Goal: Task Accomplishment & Management: Use online tool/utility

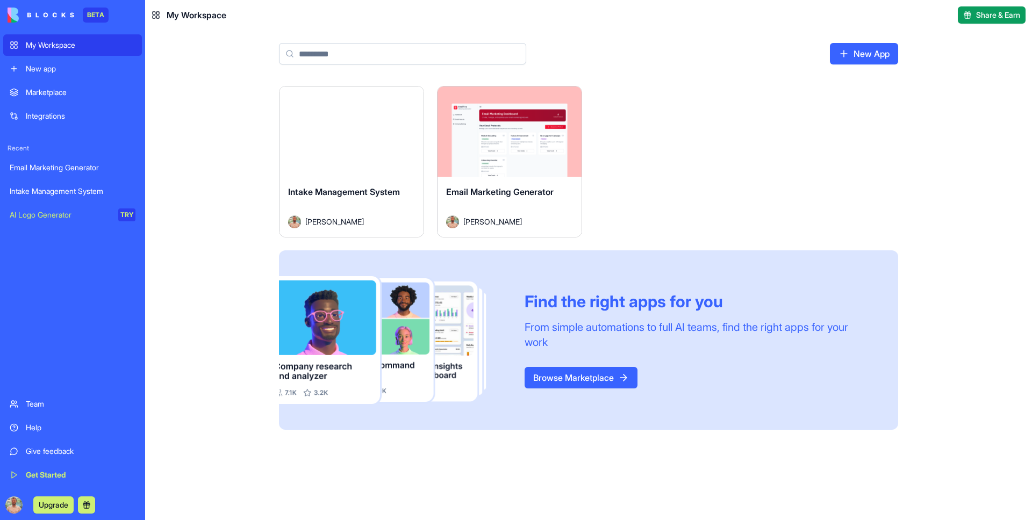
click at [363, 157] on div "Launch" at bounding box center [352, 132] width 144 height 90
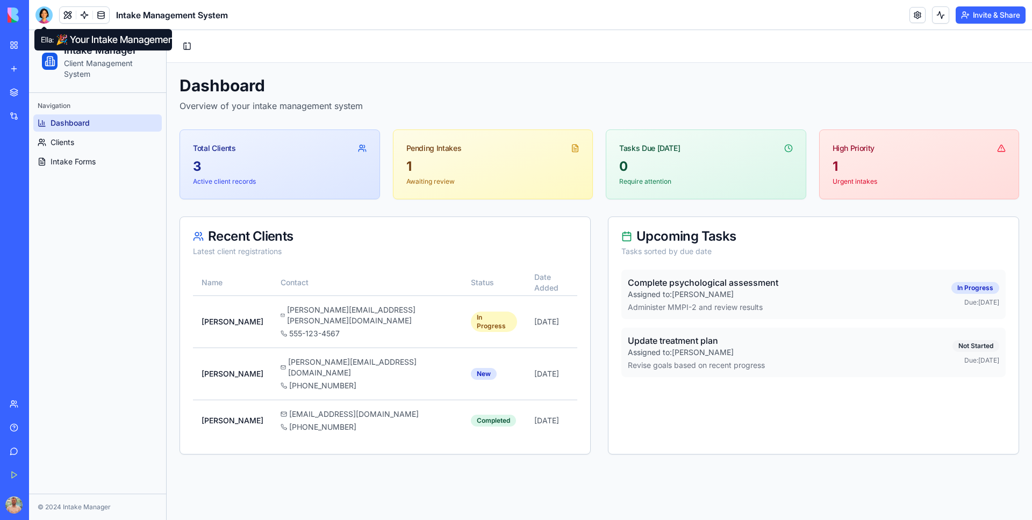
click at [49, 16] on div at bounding box center [43, 14] width 17 height 17
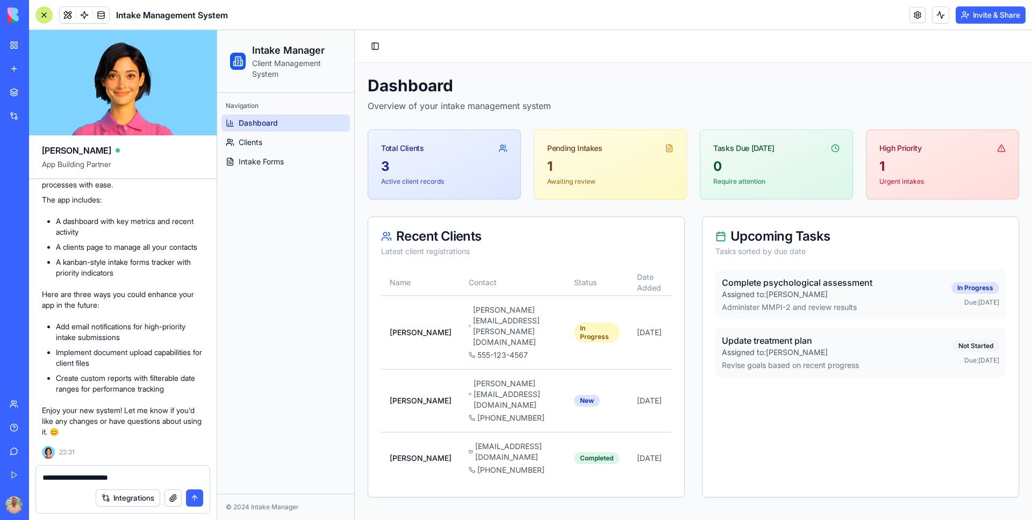
type textarea "**********"
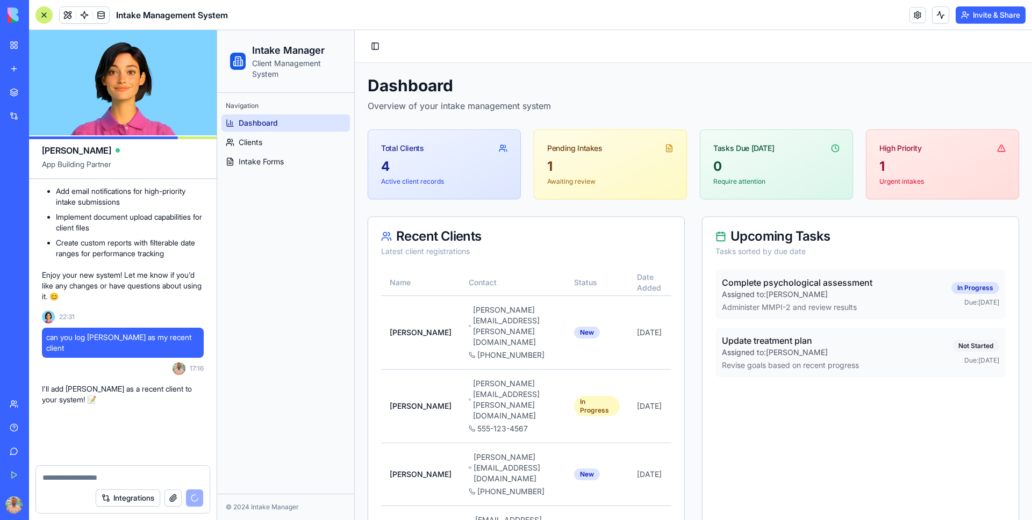
scroll to position [991, 0]
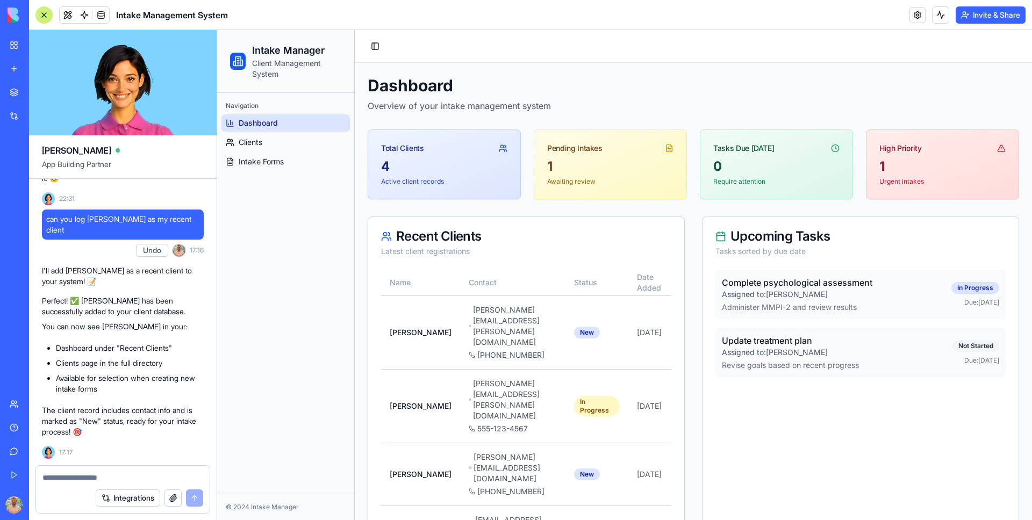
click at [99, 477] on textarea at bounding box center [122, 478] width 161 height 11
type textarea "**********"
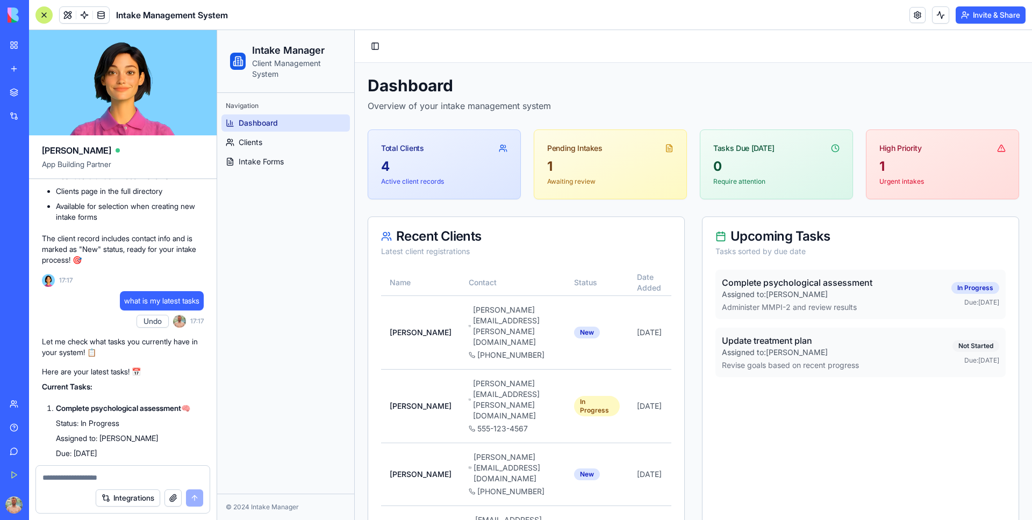
scroll to position [610, 0]
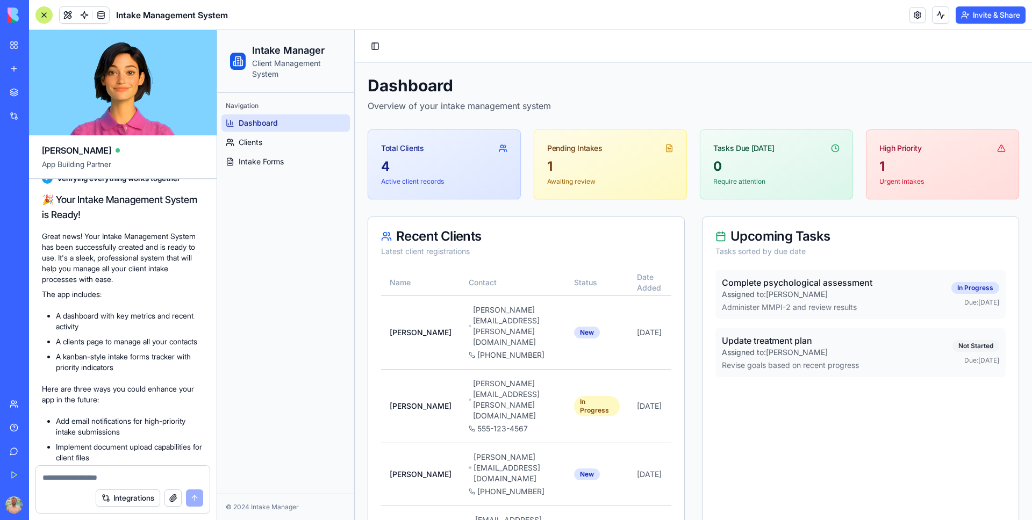
click at [251, 151] on ul "Dashboard Clients Intake Forms" at bounding box center [285, 143] width 128 height 56
click at [254, 145] on span "Clients" at bounding box center [251, 142] width 24 height 11
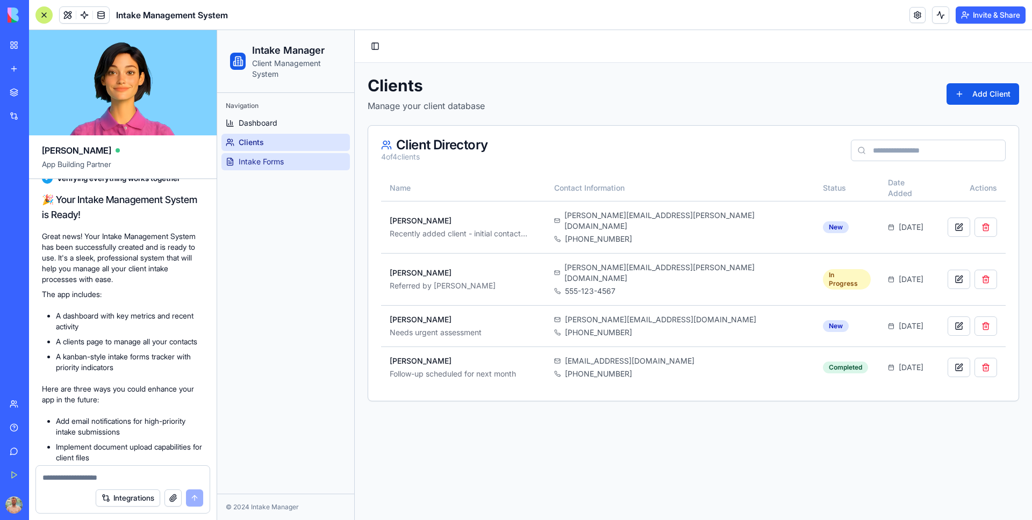
click at [256, 165] on span "Intake Forms" at bounding box center [261, 161] width 45 height 11
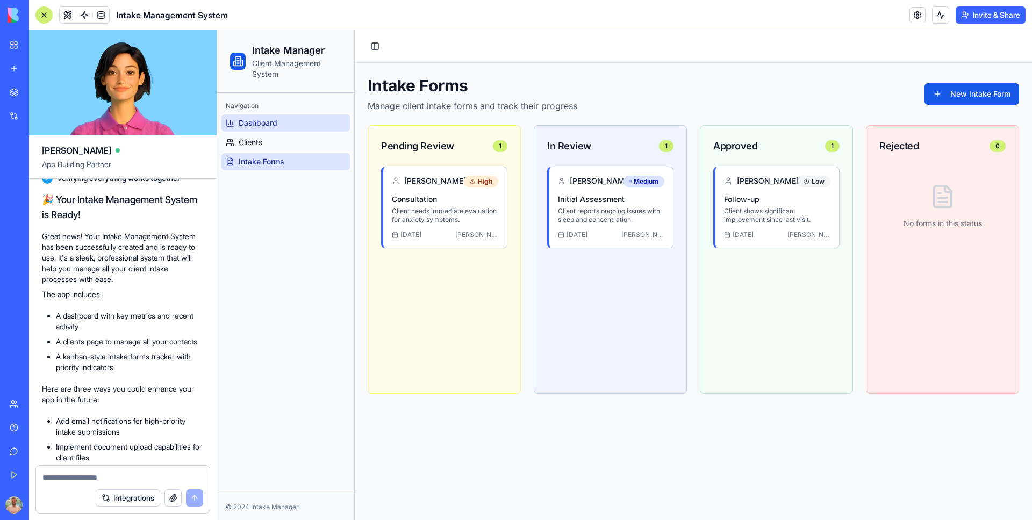
click at [257, 127] on span "Dashboard" at bounding box center [258, 123] width 39 height 11
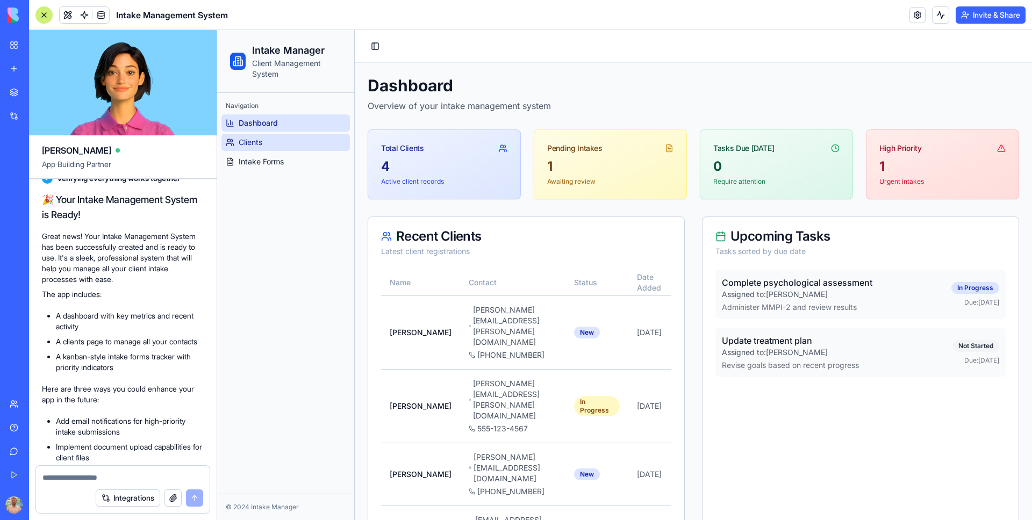
click at [250, 146] on span "Clients" at bounding box center [251, 142] width 24 height 11
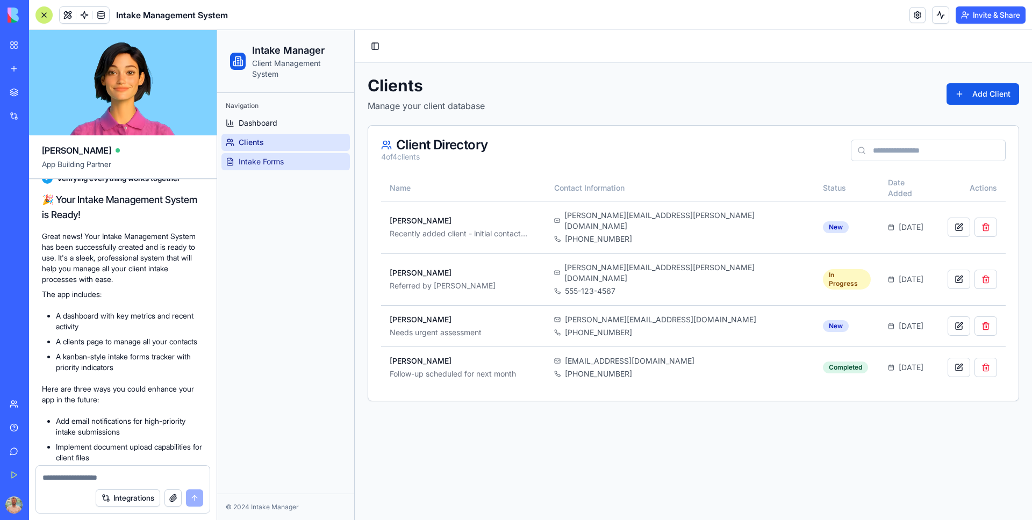
click at [251, 163] on span "Intake Forms" at bounding box center [261, 161] width 45 height 11
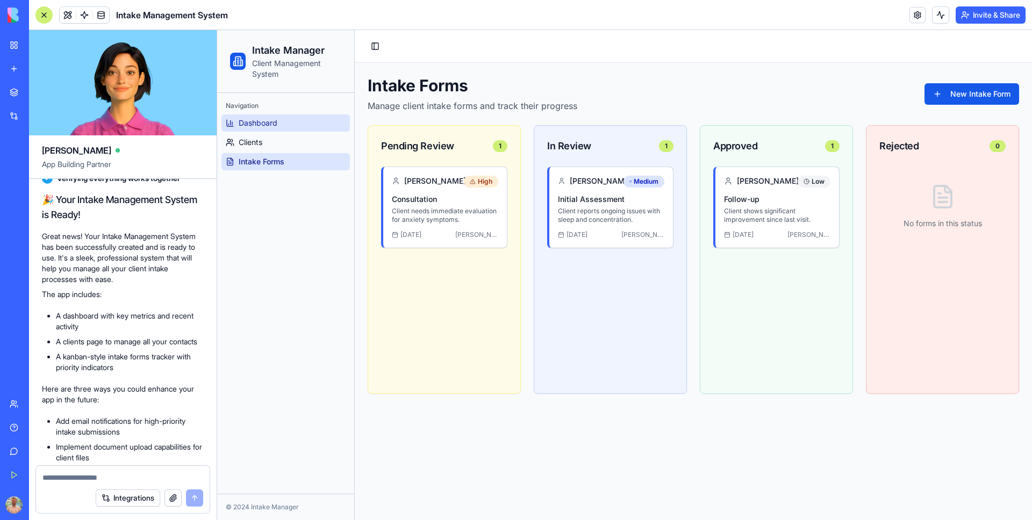
click at [261, 130] on link "Dashboard" at bounding box center [285, 123] width 128 height 17
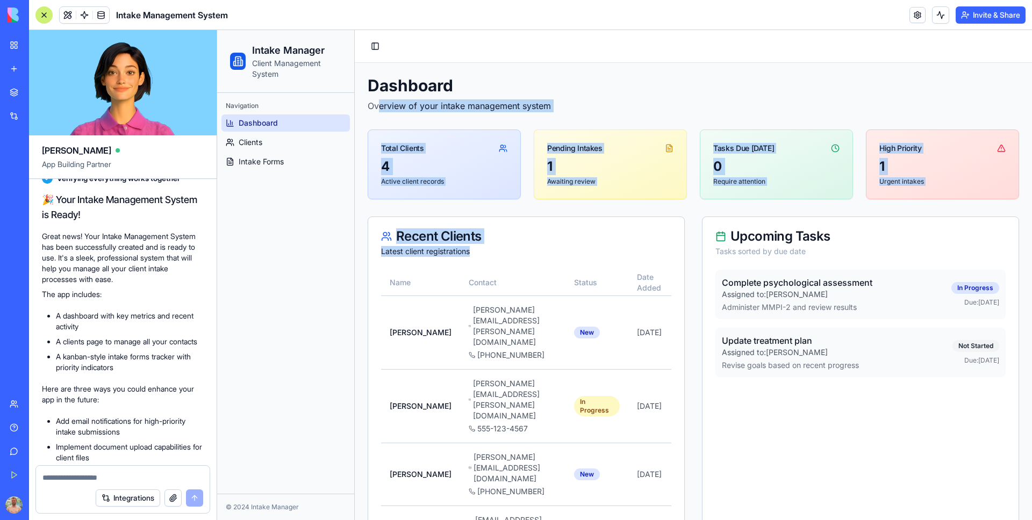
drag, startPoint x: 573, startPoint y: 434, endPoint x: 378, endPoint y: 94, distance: 391.3
click at [378, 95] on div "Dashboard Overview of your intake management system Total Clients 4 Active clie…" at bounding box center [694, 324] width 652 height 496
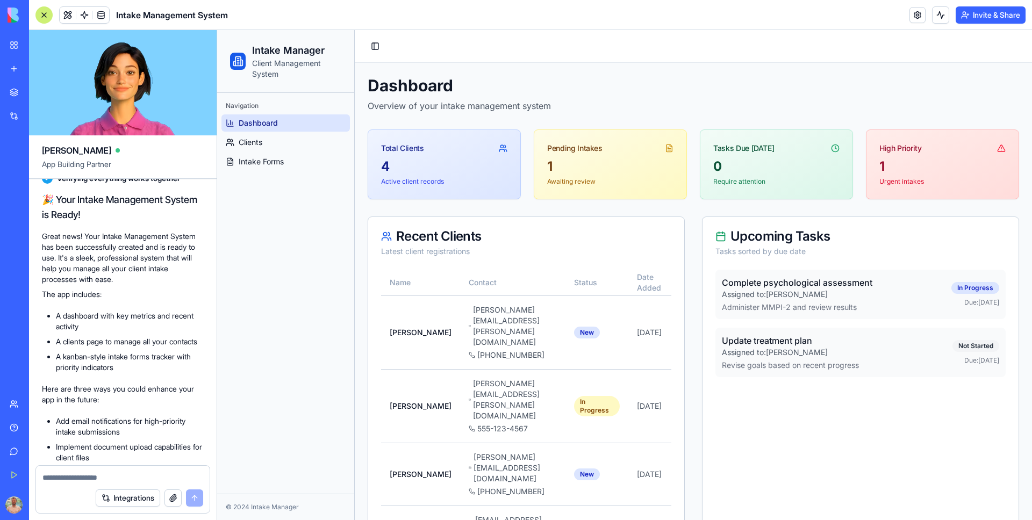
click at [520, 85] on h1 "Dashboard" at bounding box center [694, 85] width 652 height 19
click at [250, 139] on span "Clients" at bounding box center [251, 142] width 24 height 11
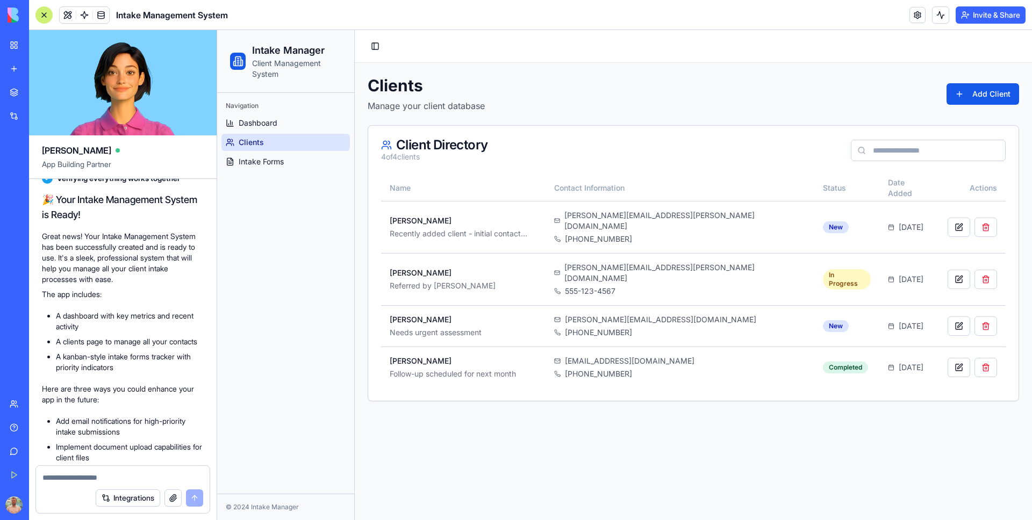
click at [256, 152] on ul "Dashboard Clients Intake Forms" at bounding box center [285, 143] width 128 height 56
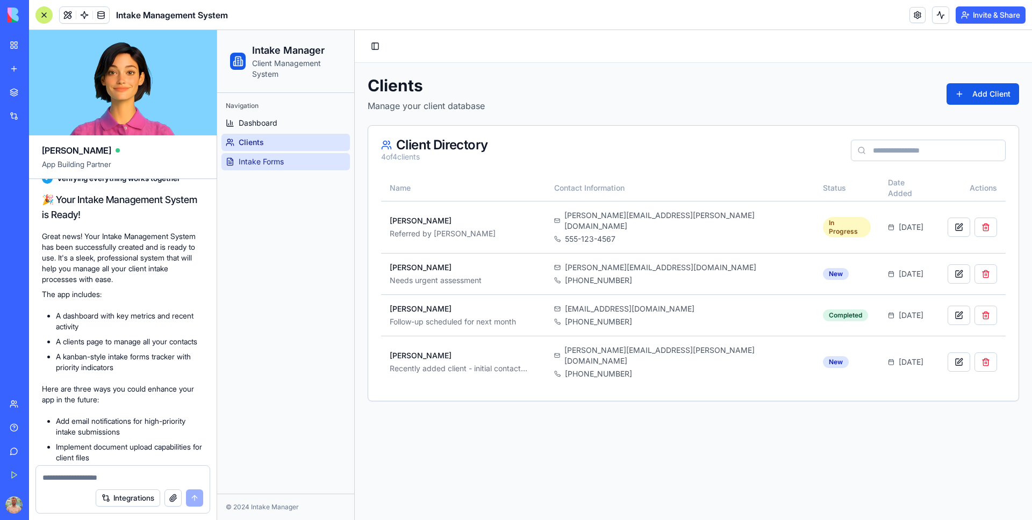
click at [262, 166] on span "Intake Forms" at bounding box center [261, 161] width 45 height 11
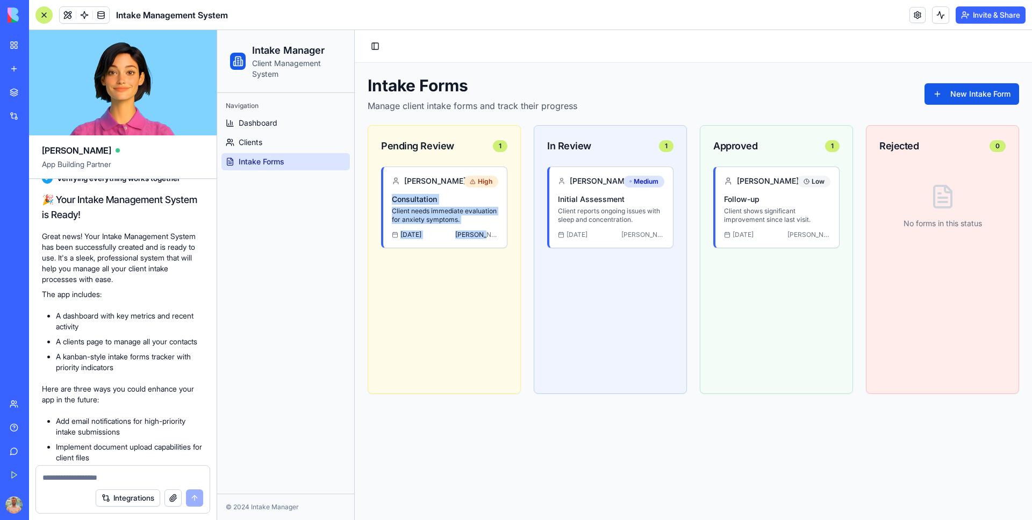
drag, startPoint x: 473, startPoint y: 192, endPoint x: 505, endPoint y: 266, distance: 80.2
click at [463, 294] on div "Pending Review 1 [PERSON_NAME] High Consultation Client needs immediate evaluat…" at bounding box center [444, 259] width 153 height 269
click at [587, 201] on p "Initial Assessment" at bounding box center [611, 199] width 106 height 11
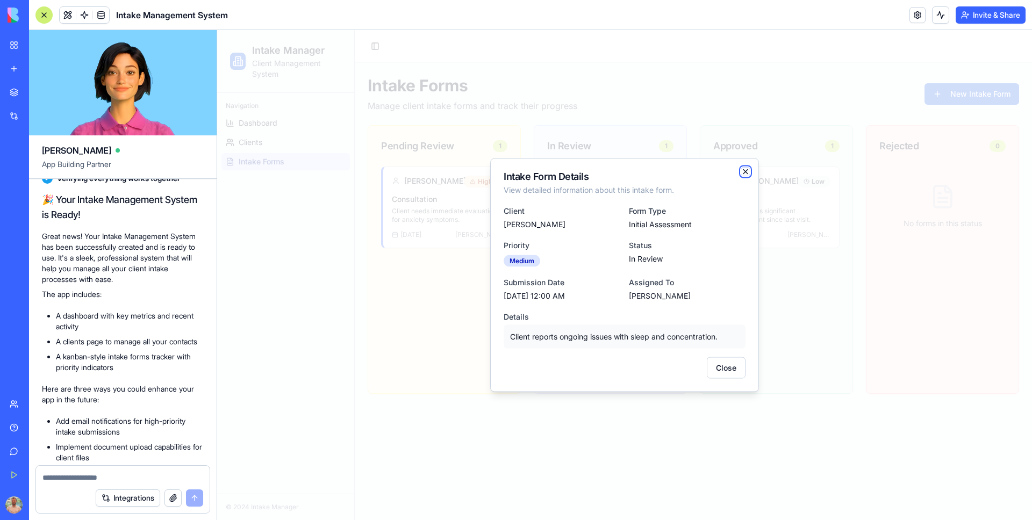
click at [742, 174] on icon "button" at bounding box center [745, 172] width 9 height 9
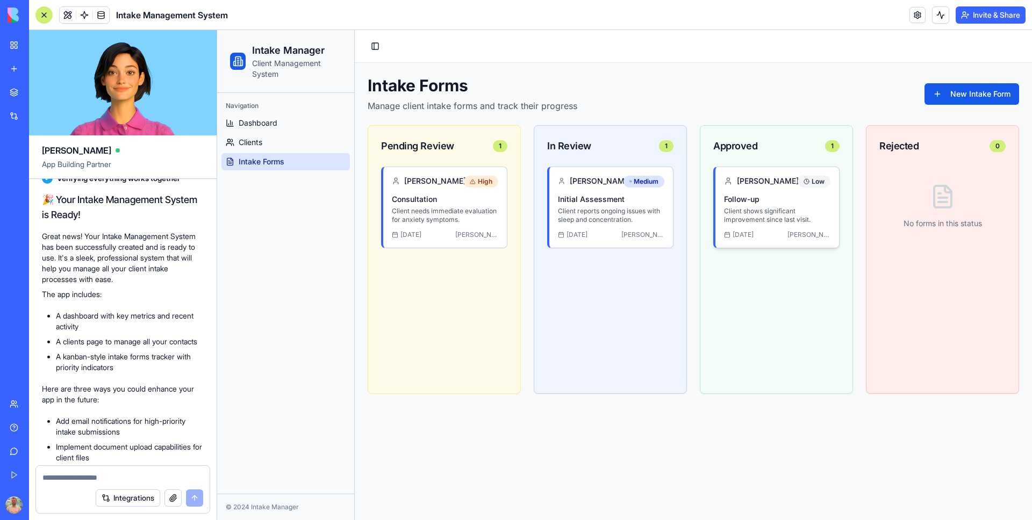
click at [813, 208] on p "Client shows significant improvement since last visit." at bounding box center [777, 215] width 106 height 17
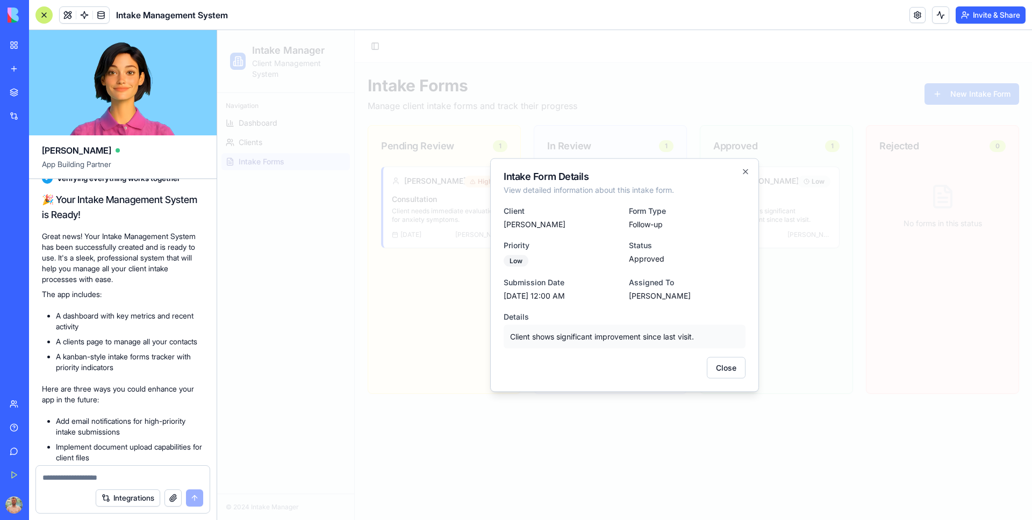
click at [540, 173] on h2 "Intake Form Details" at bounding box center [625, 177] width 242 height 10
click at [746, 170] on icon "button" at bounding box center [746, 172] width 4 height 4
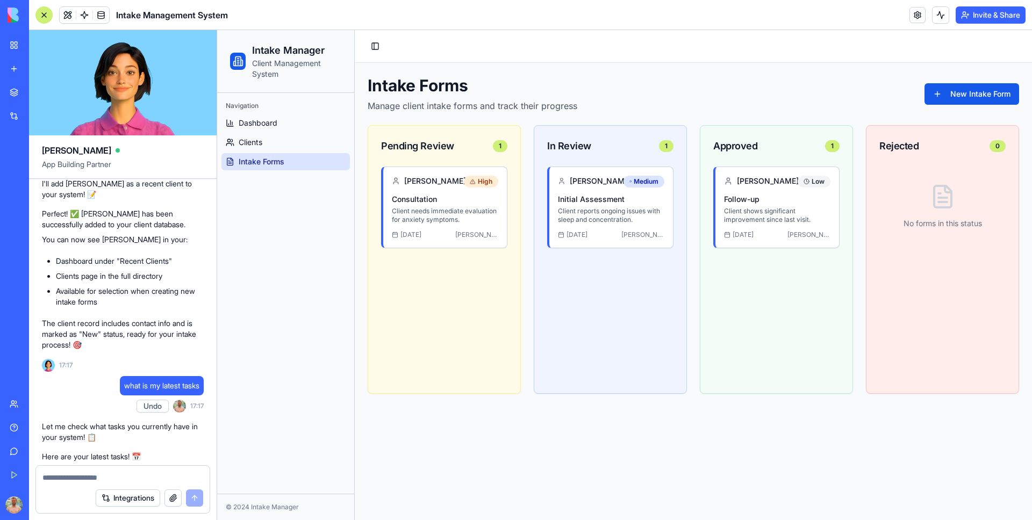
scroll to position [1425, 0]
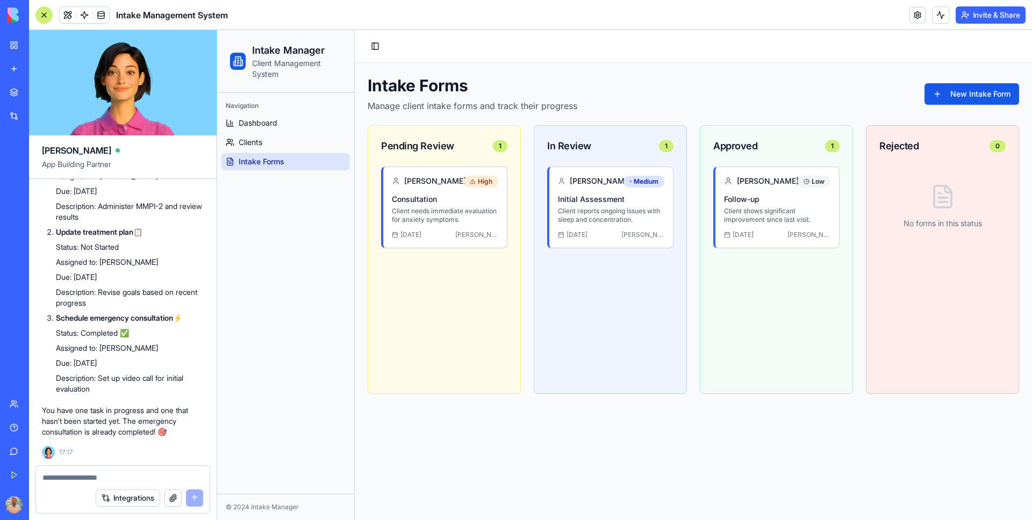
click at [127, 95] on video at bounding box center [123, 82] width 188 height 105
click at [124, 108] on video at bounding box center [123, 82] width 188 height 105
